Goal: Information Seeking & Learning: Learn about a topic

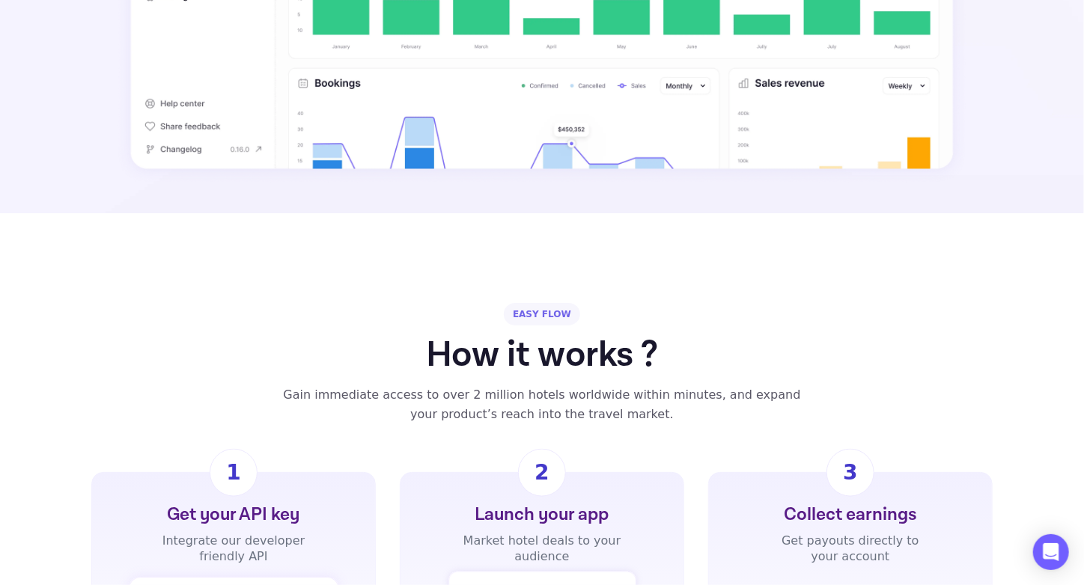
scroll to position [973, 0]
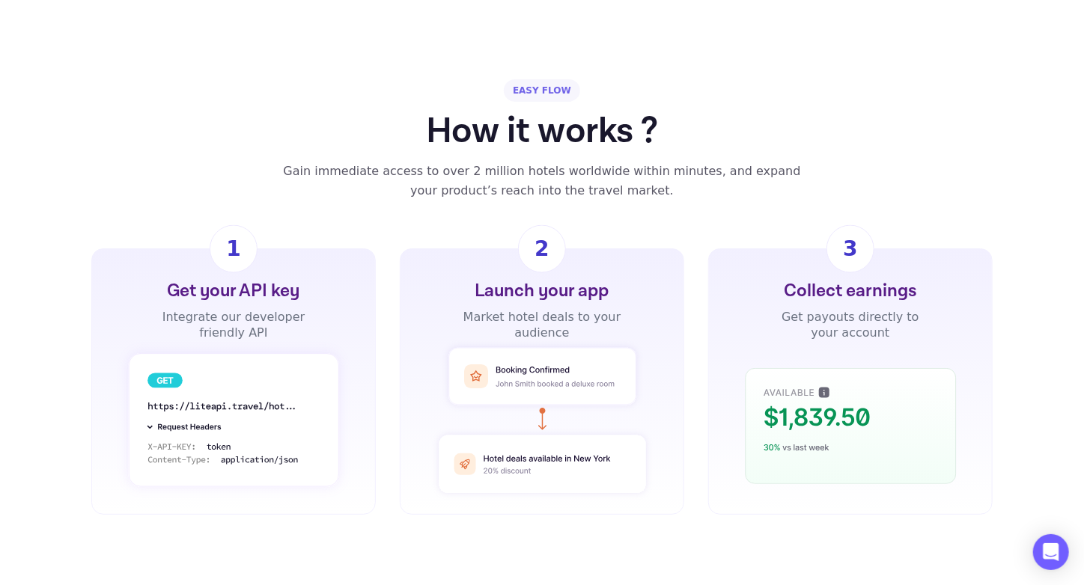
click at [499, 279] on div "Launch your app" at bounding box center [542, 291] width 134 height 24
click at [821, 279] on div "Collect earnings" at bounding box center [850, 291] width 133 height 24
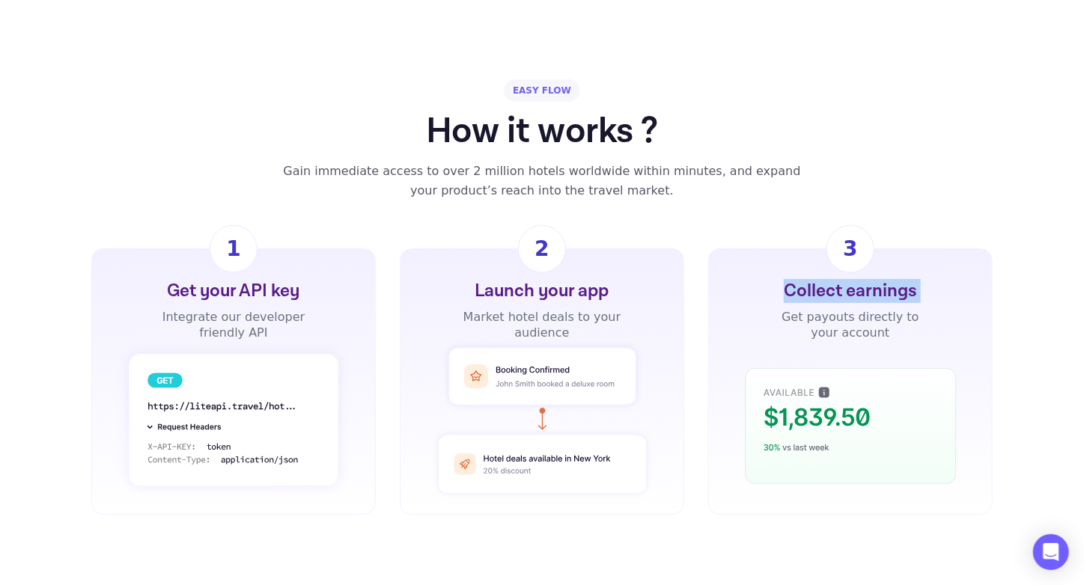
click at [821, 279] on div "Collect earnings" at bounding box center [850, 291] width 133 height 24
click at [202, 279] on div "Get your API key" at bounding box center [233, 291] width 133 height 24
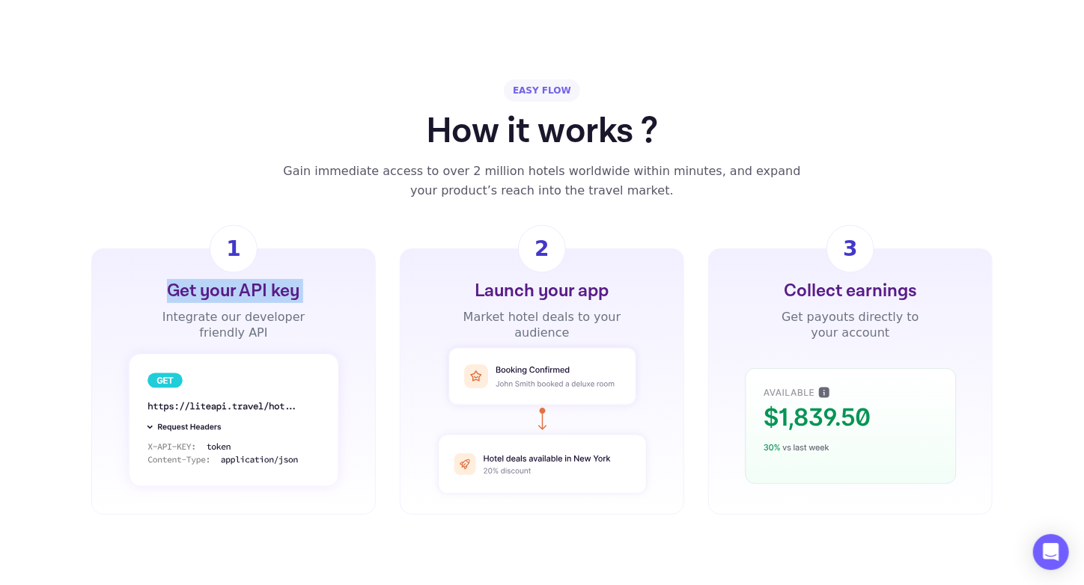
click at [202, 279] on div "Get your API key" at bounding box center [233, 291] width 133 height 24
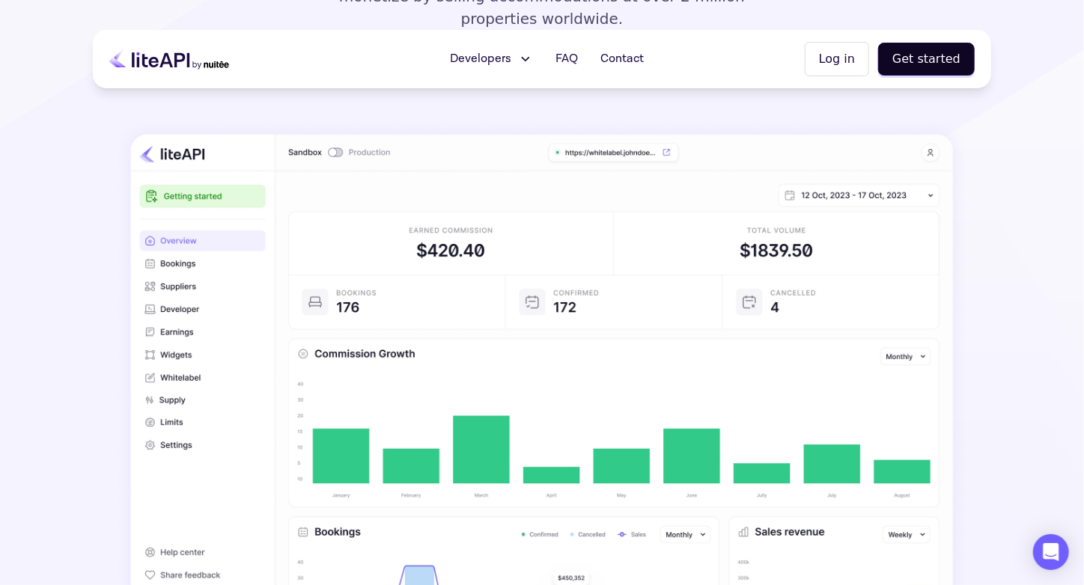
scroll to position [0, 0]
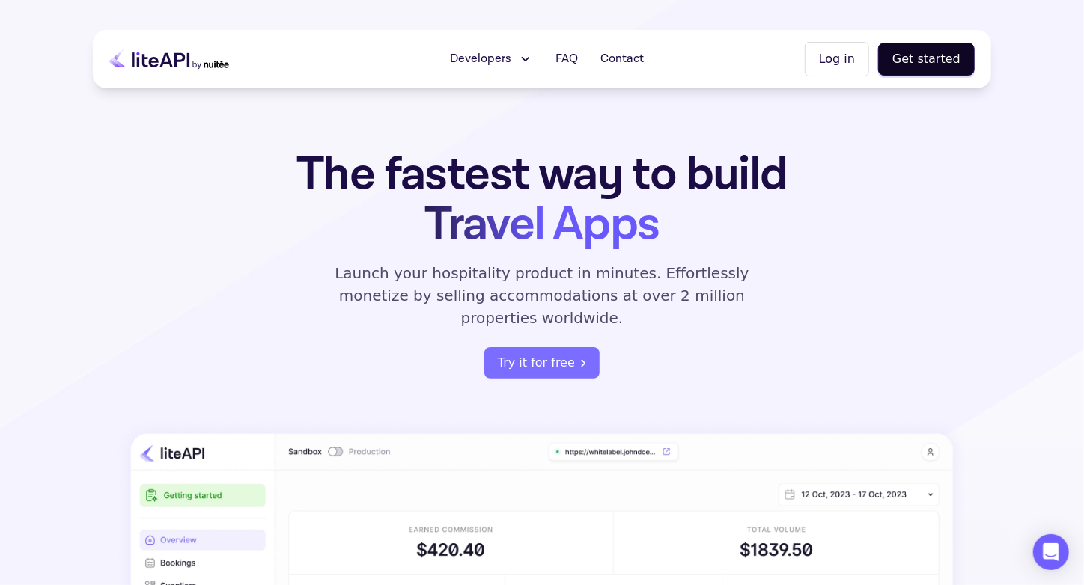
click at [539, 57] on button "Developers" at bounding box center [491, 59] width 101 height 30
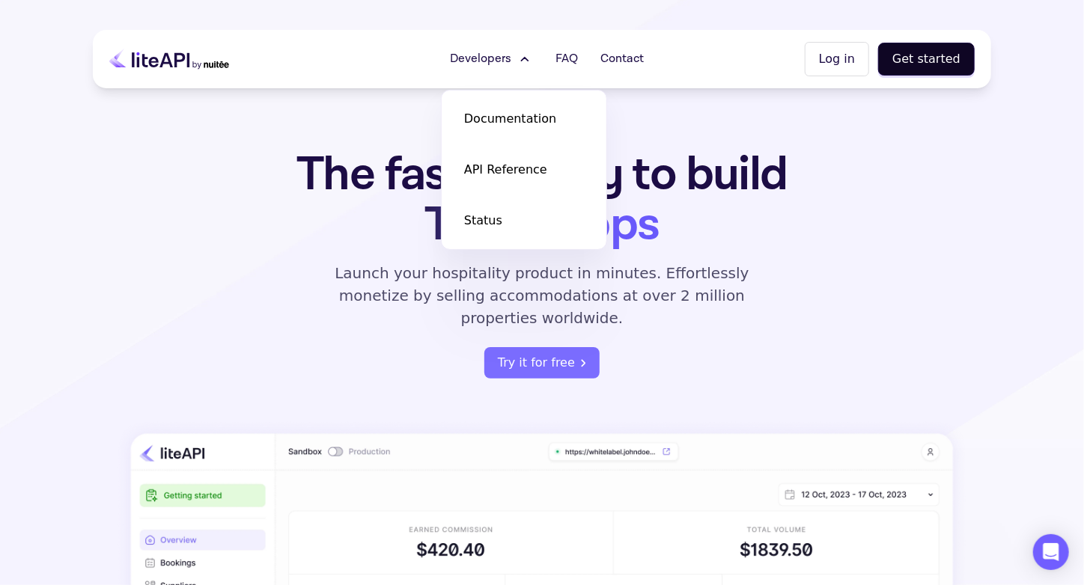
click at [873, 179] on div "The fastest way to build Travel Apps Launch your hospitality product in minutes…" at bounding box center [542, 541] width 898 height 782
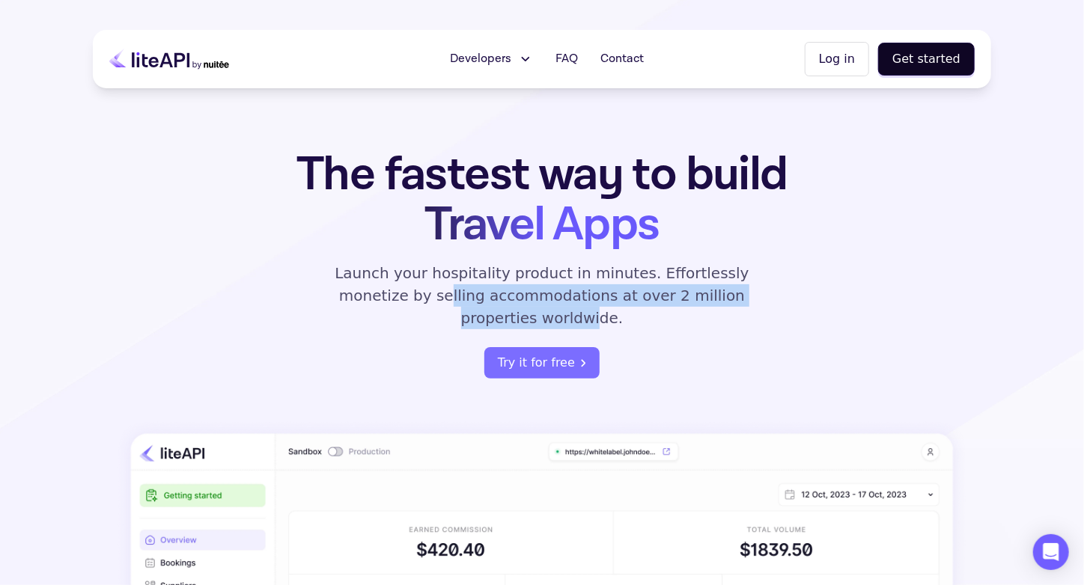
drag, startPoint x: 347, startPoint y: 290, endPoint x: 731, endPoint y: 302, distance: 384.3
click at [731, 302] on p "Launch your hospitality product in minutes. Effortlessly monetize by selling ac…" at bounding box center [541, 295] width 449 height 67
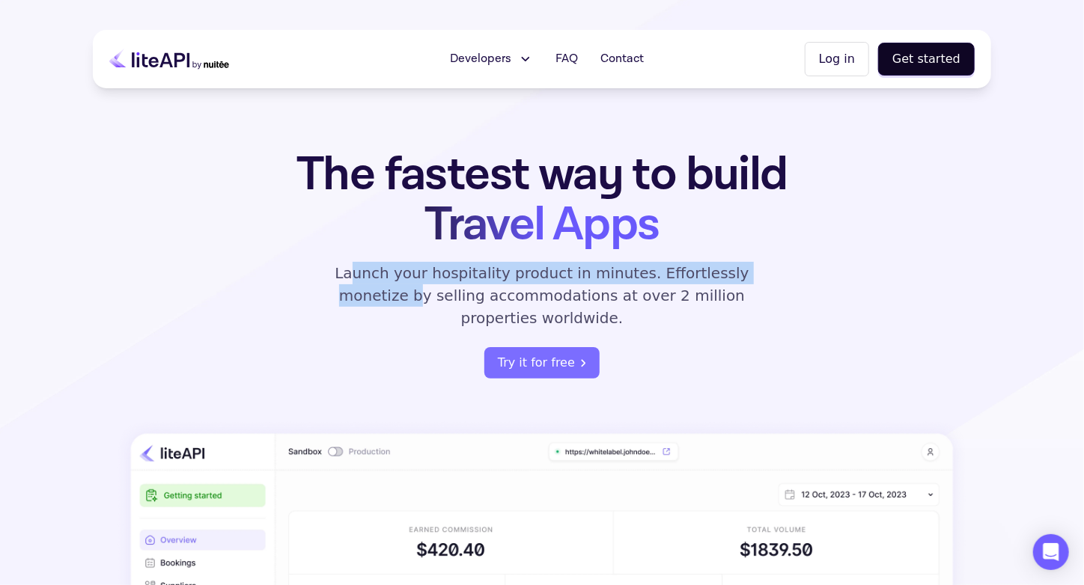
drag, startPoint x: 331, startPoint y: 273, endPoint x: 758, endPoint y: 271, distance: 427.5
click at [758, 271] on p "Launch your hospitality product in minutes. Effortlessly monetize by selling ac…" at bounding box center [541, 295] width 449 height 67
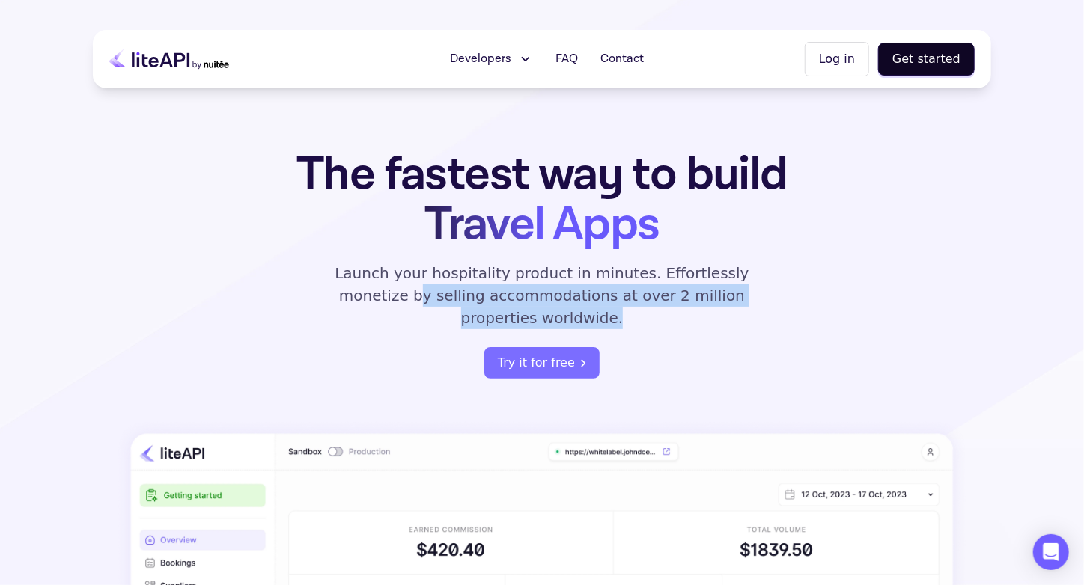
drag, startPoint x: 758, startPoint y: 271, endPoint x: 779, endPoint y: 291, distance: 28.6
click at [779, 291] on div "The fastest way to build Travel Apps Launch your hospitality product in minutes…" at bounding box center [541, 264] width 585 height 229
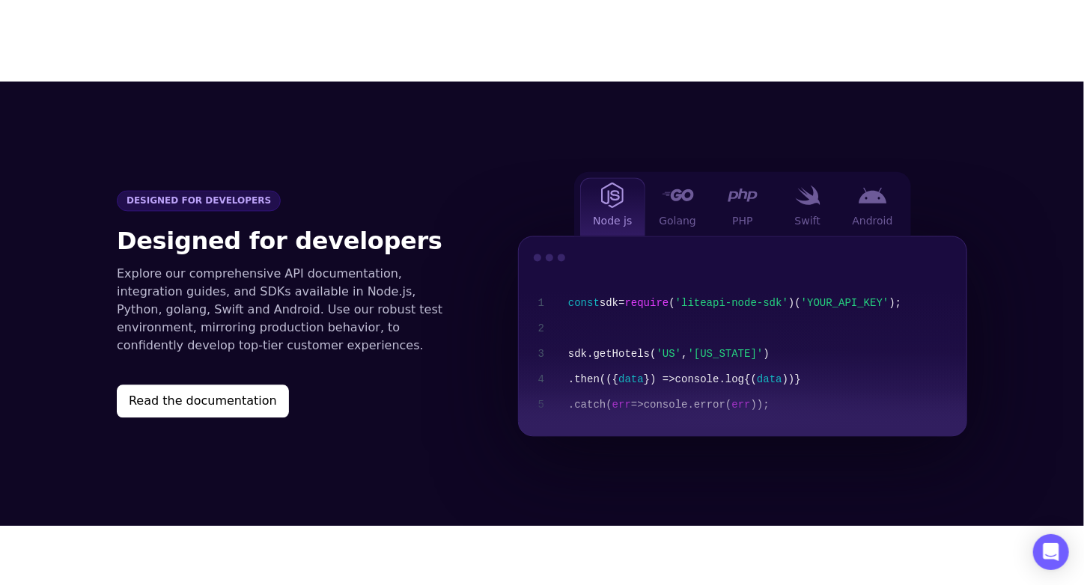
scroll to position [1497, 0]
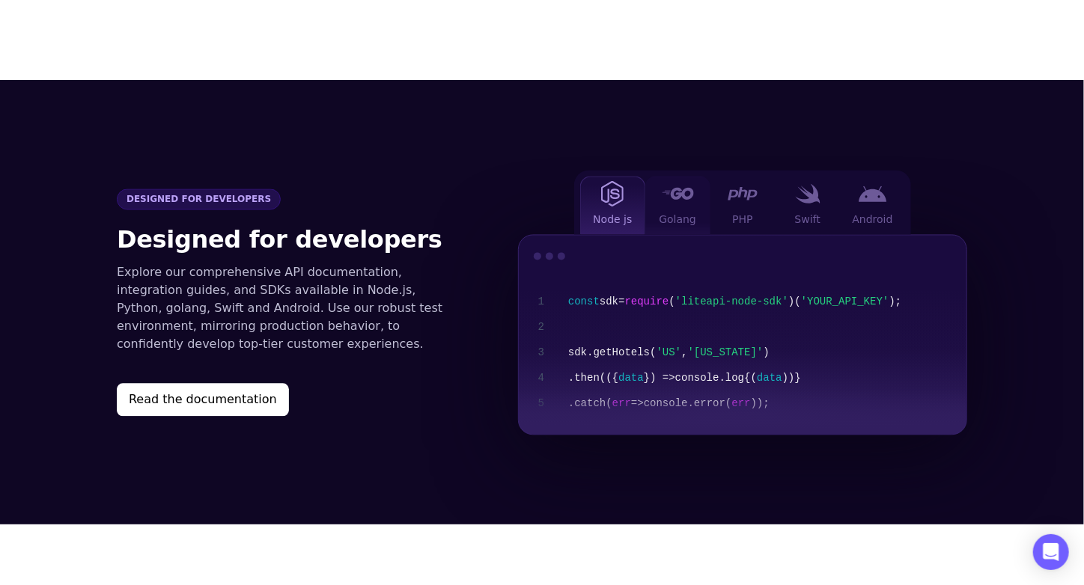
click at [678, 184] on div at bounding box center [678, 193] width 30 height 19
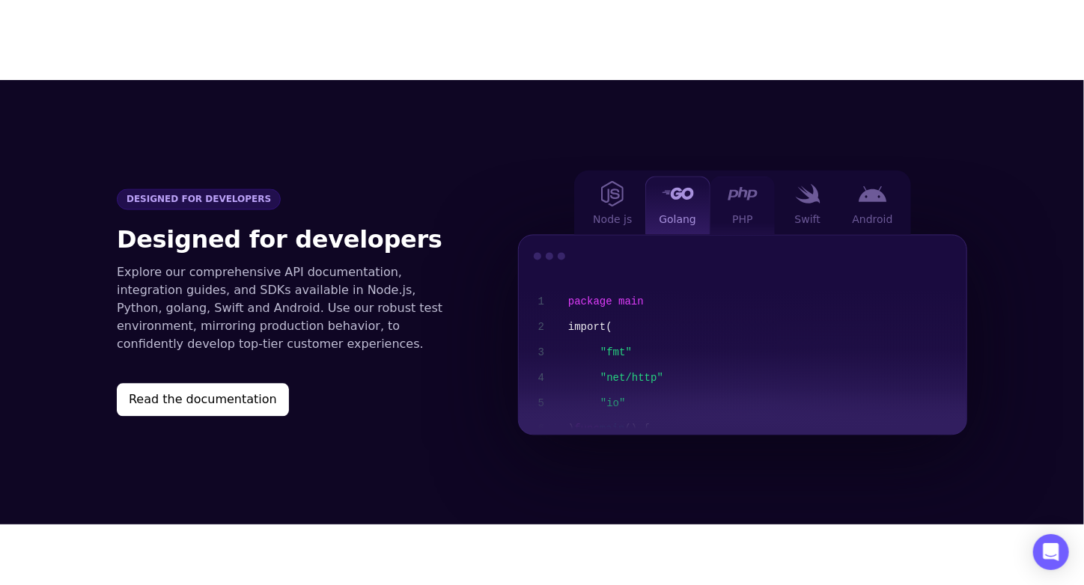
click at [736, 184] on div at bounding box center [743, 193] width 30 height 19
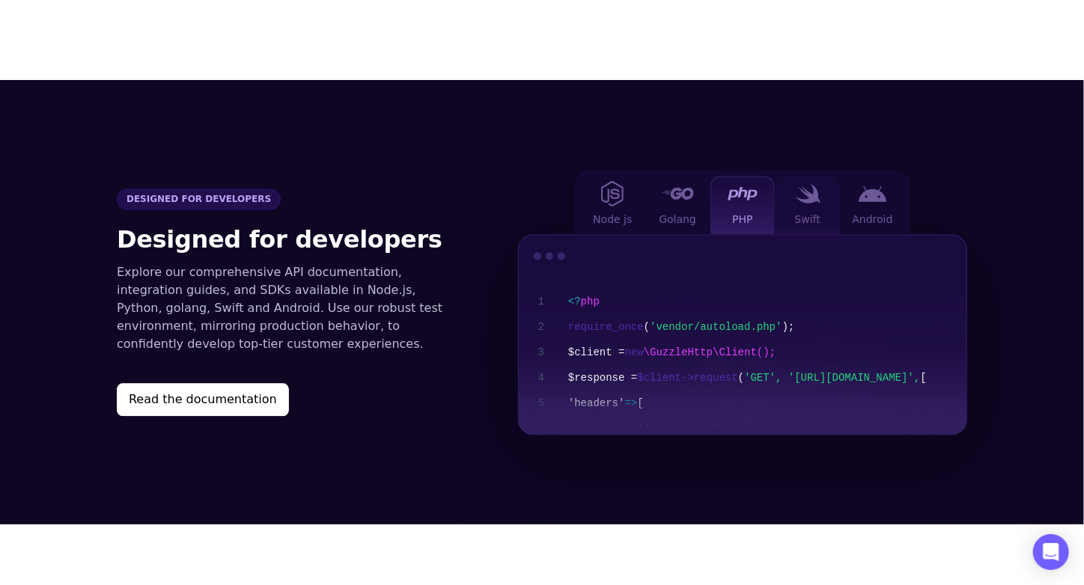
click at [805, 186] on div "Swift" at bounding box center [807, 205] width 65 height 58
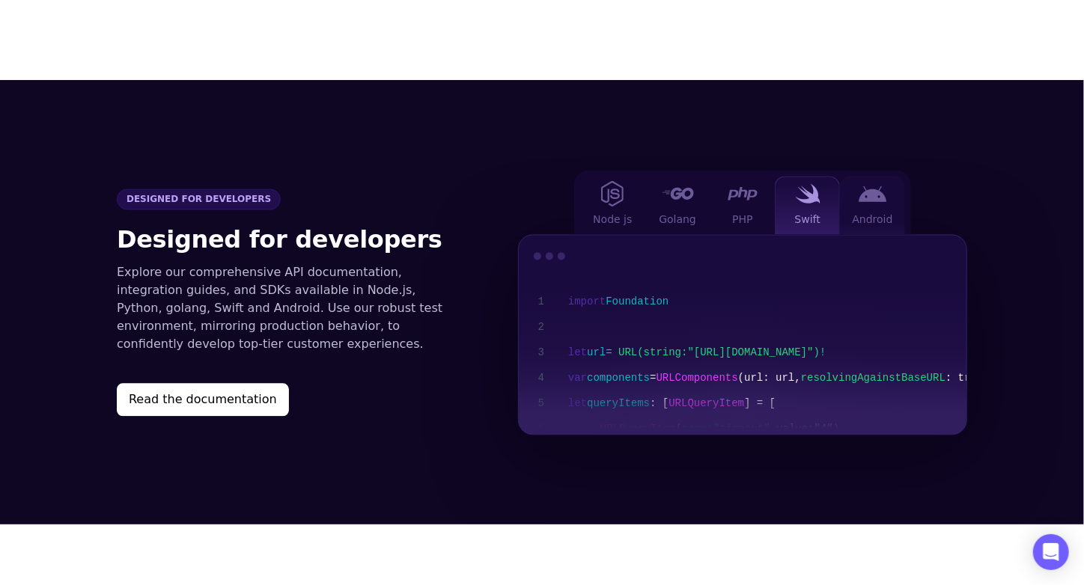
click at [877, 186] on img at bounding box center [873, 194] width 28 height 16
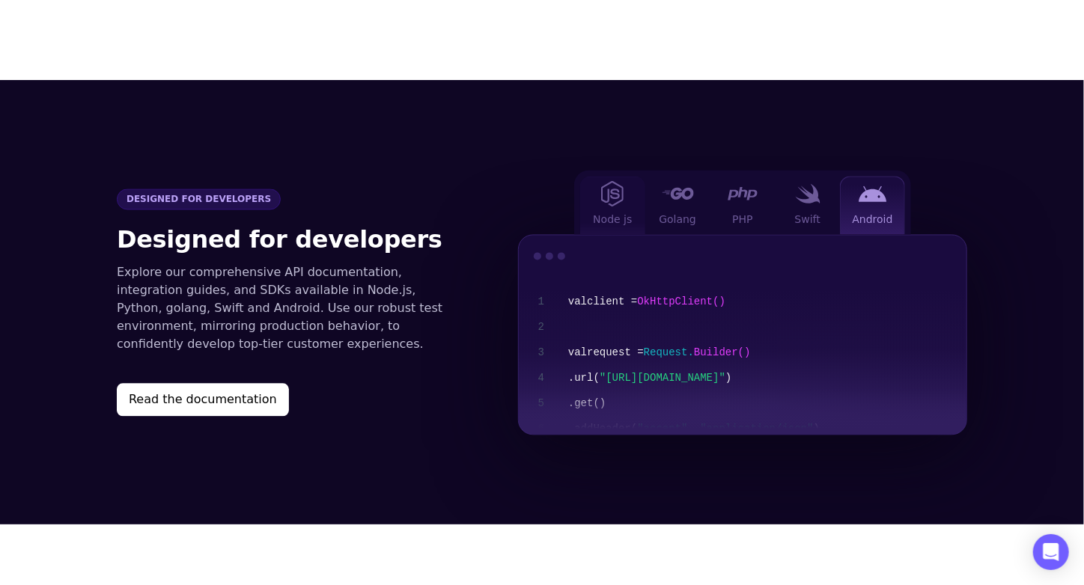
click at [581, 179] on div "Node js" at bounding box center [612, 205] width 65 height 58
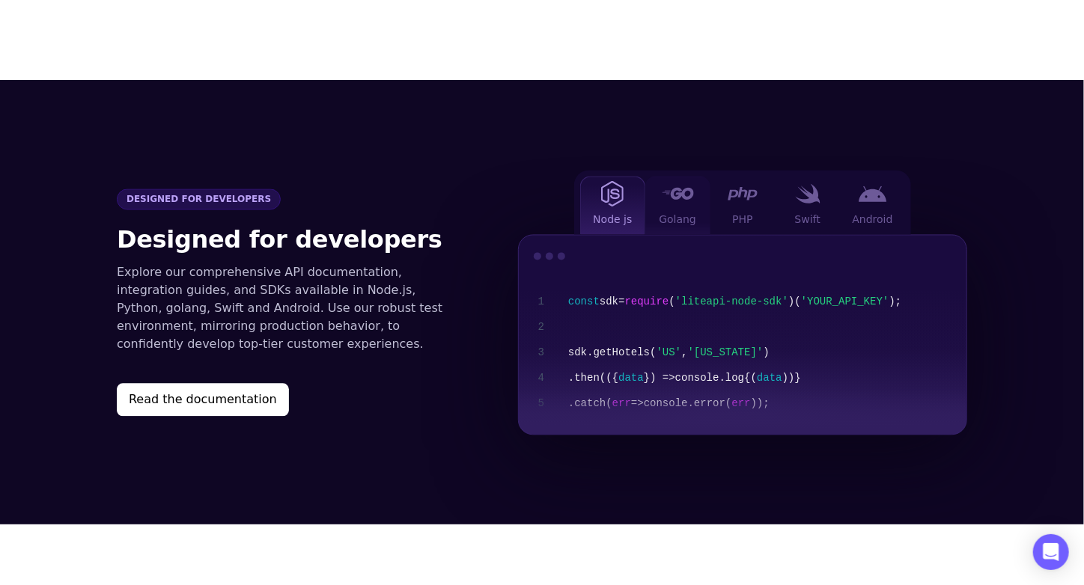
click at [687, 181] on div "Golang" at bounding box center [677, 205] width 65 height 58
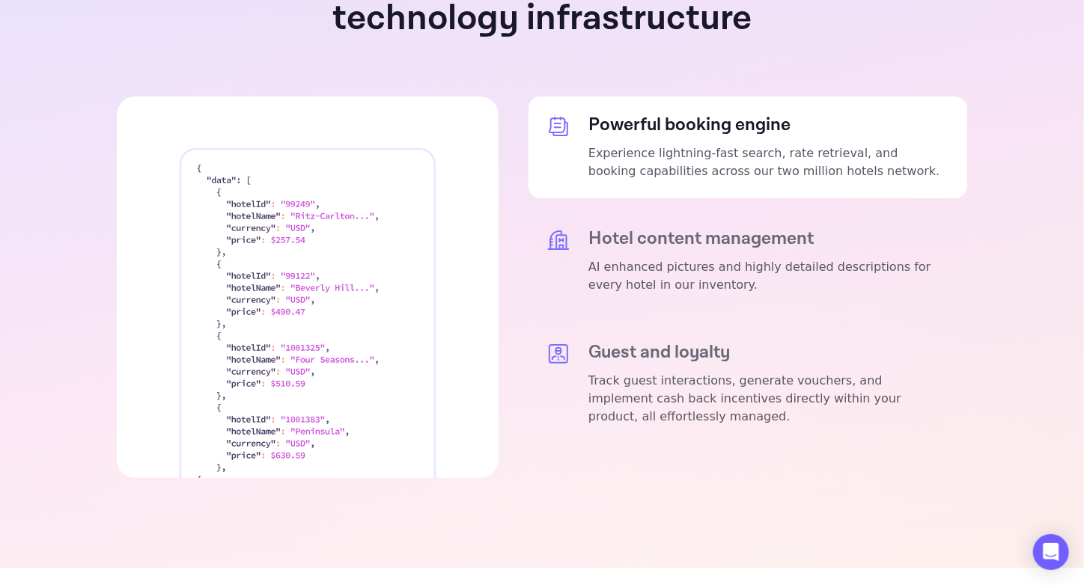
scroll to position [2845, 0]
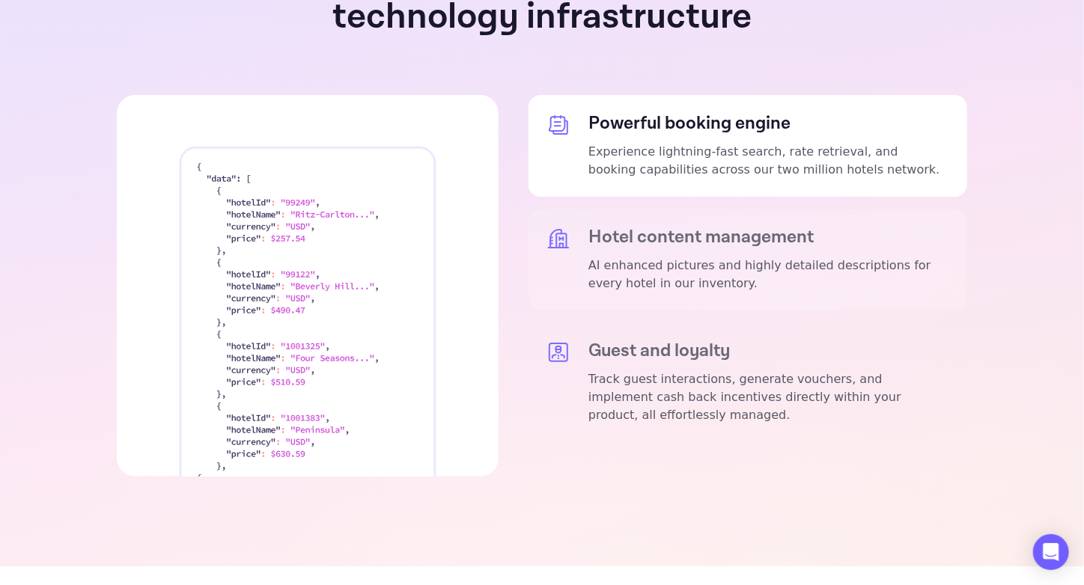
click at [691, 257] on p "AI enhanced pictures and highly detailed descriptions for every hotel in our in…" at bounding box center [768, 275] width 361 height 36
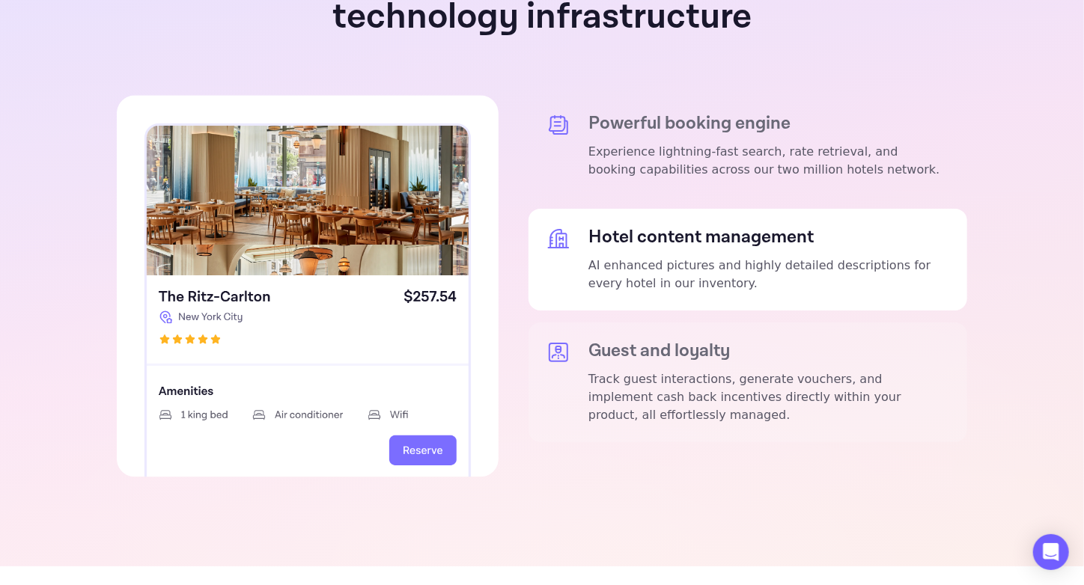
click at [669, 371] on p "Track guest interactions, generate vouchers, and implement cash back incentives…" at bounding box center [768, 398] width 361 height 54
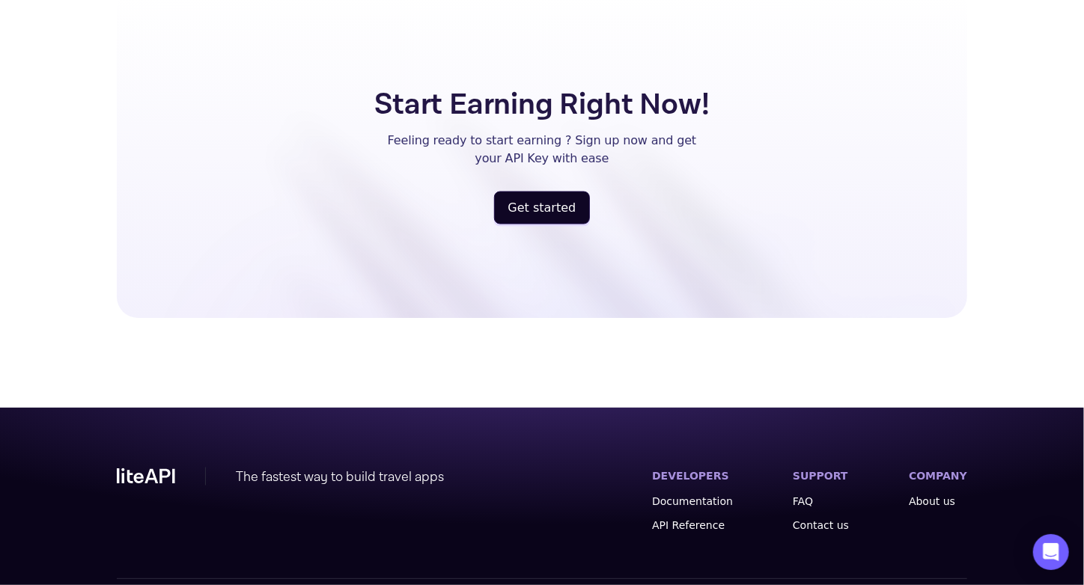
scroll to position [3935, 0]
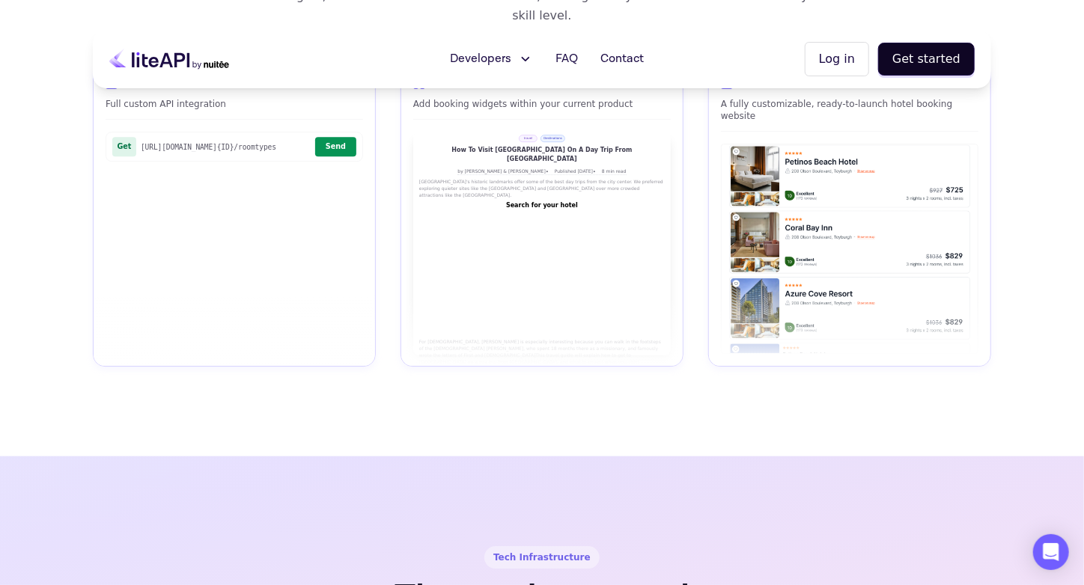
scroll to position [2063, 0]
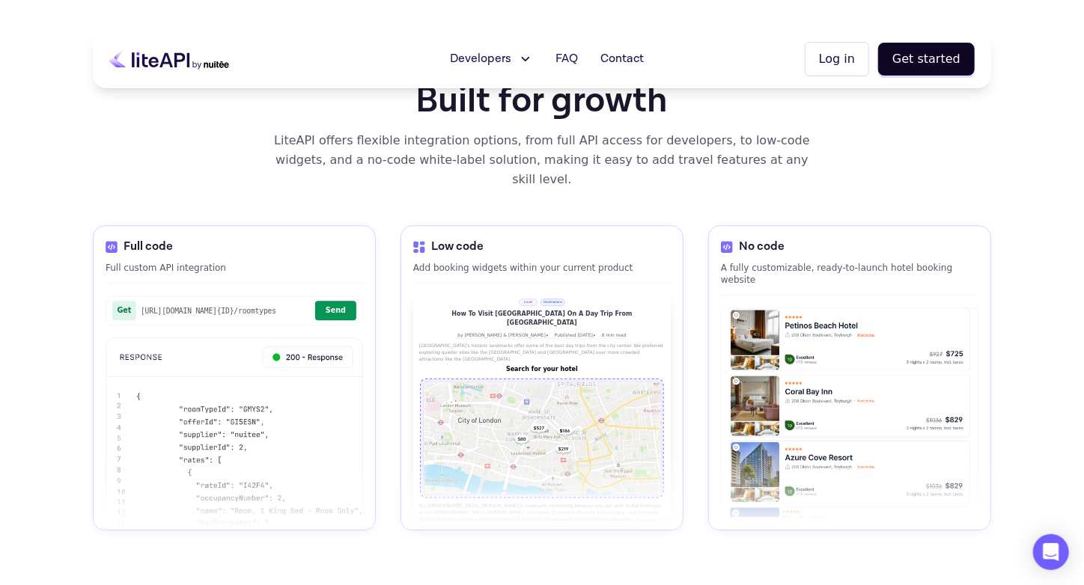
click at [833, 308] on img at bounding box center [850, 412] width 256 height 209
click at [825, 262] on p "A fully customizable, ready-to-launch hotel booking website" at bounding box center [850, 274] width 258 height 24
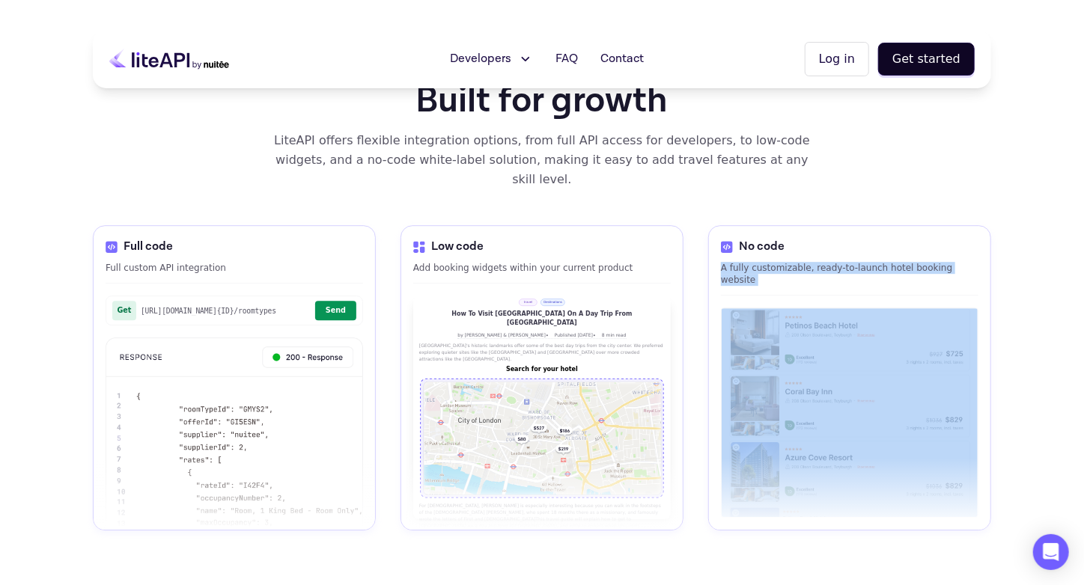
click at [825, 262] on p "A fully customizable, ready-to-launch hotel booking website" at bounding box center [850, 274] width 258 height 24
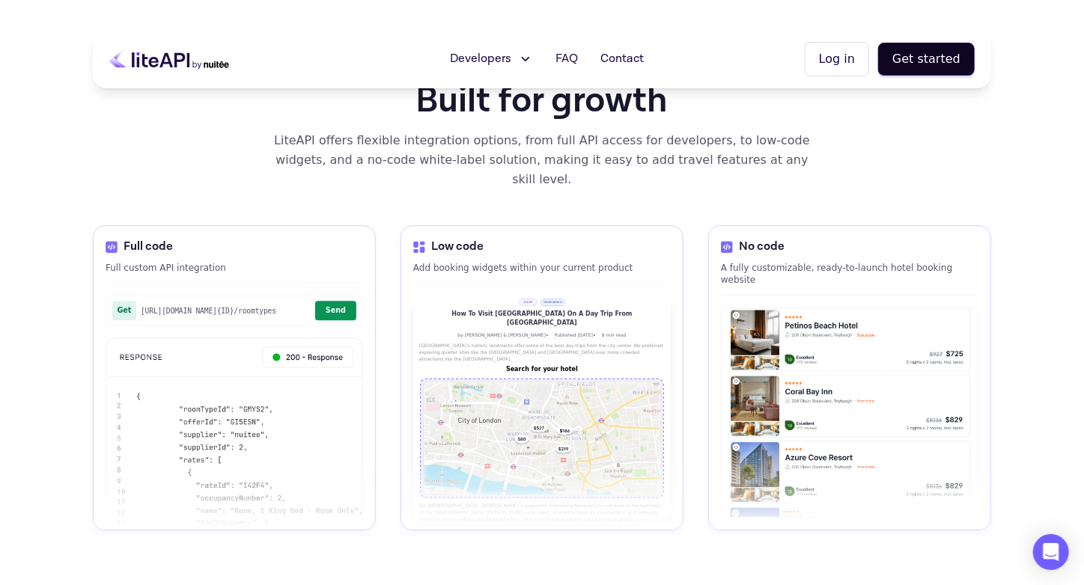
click at [438, 262] on p "Add booking widgets within your current product" at bounding box center [542, 268] width 258 height 12
click at [142, 262] on p "Full custom API integration" at bounding box center [235, 268] width 258 height 12
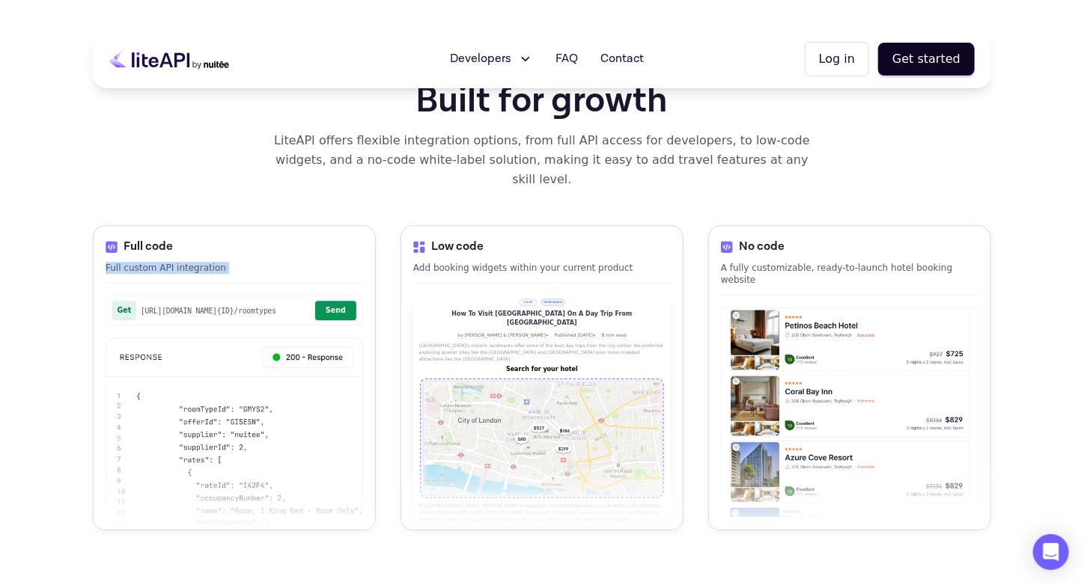
click at [142, 262] on p "Full custom API integration" at bounding box center [235, 268] width 258 height 12
click at [937, 53] on button "Get started" at bounding box center [926, 59] width 97 height 33
